Goal: Task Accomplishment & Management: Complete application form

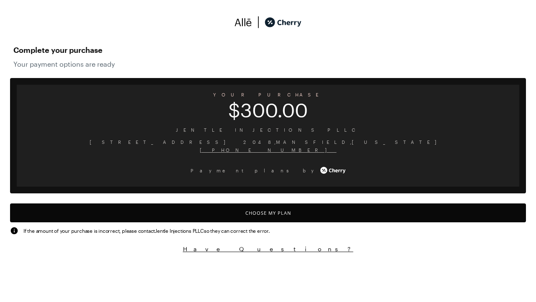
click at [268, 212] on button "Choose My Plan" at bounding box center [268, 212] width 516 height 19
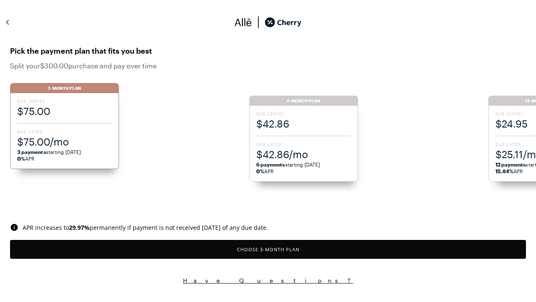
click at [268, 249] on button "Choose 3 -Month Plan" at bounding box center [268, 249] width 516 height 19
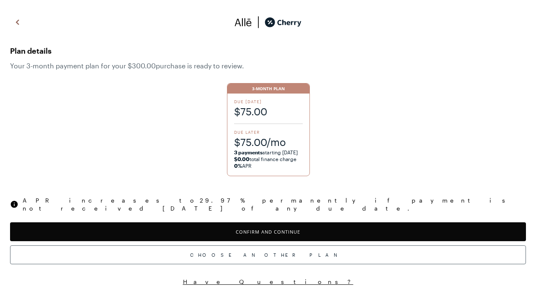
click at [268, 224] on button "Confirm and Continue" at bounding box center [268, 231] width 516 height 19
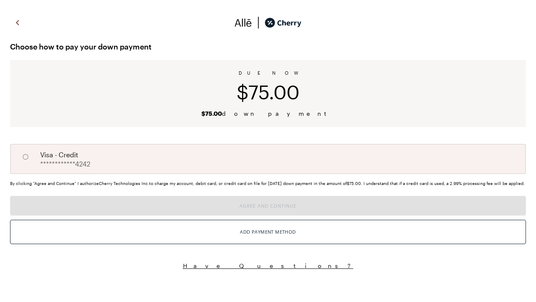
click at [26, 157] on input "A" at bounding box center [25, 157] width 14 height 14
radio input "true"
click at [268, 215] on button "Agree and Continue" at bounding box center [268, 206] width 516 height 20
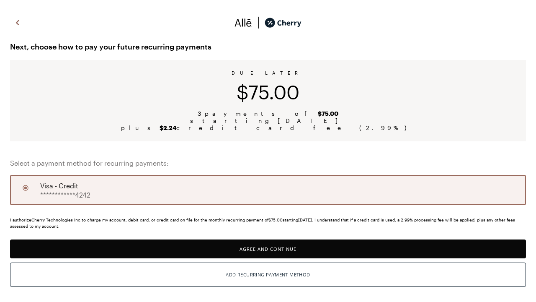
click at [268, 249] on button "Agree and Continue" at bounding box center [268, 248] width 516 height 19
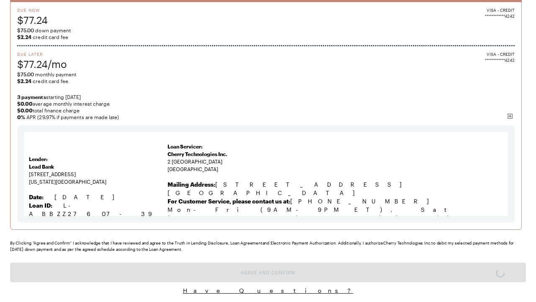
scroll to position [6, 0]
